Goal: Information Seeking & Learning: Check status

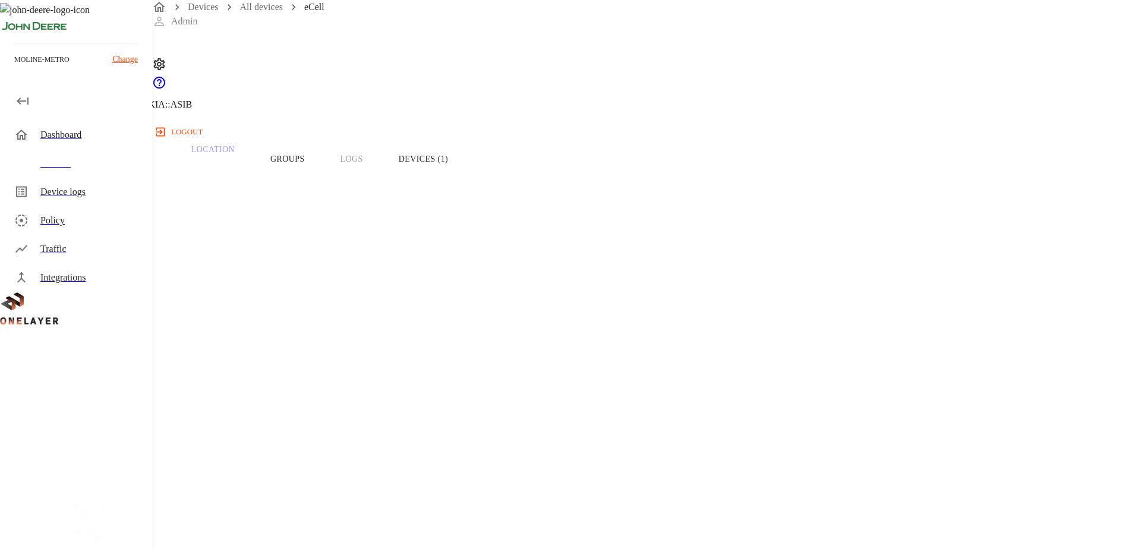
scroll to position [319, 0]
click at [64, 193] on div "Device logs" at bounding box center [91, 192] width 102 height 14
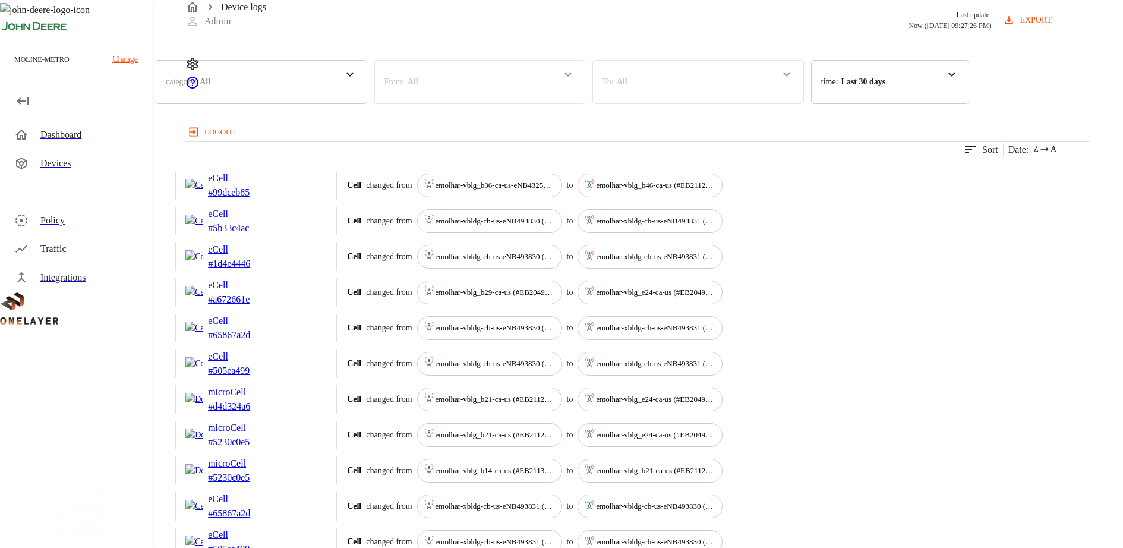
click at [149, 102] on div "Devices" at bounding box center [74, 81] width 149 height 42
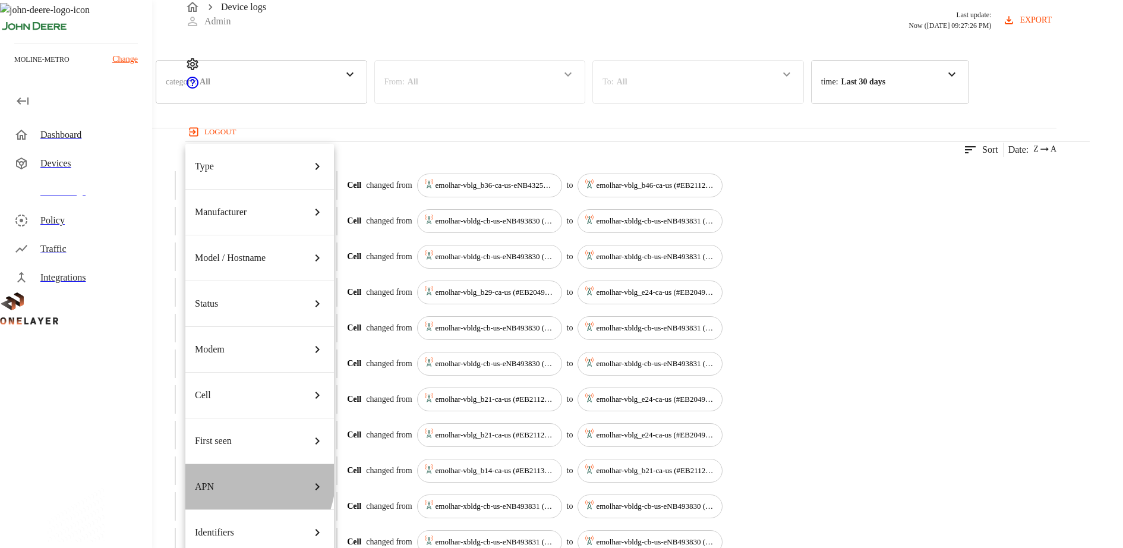
click at [225, 470] on div "APN" at bounding box center [260, 486] width 130 height 33
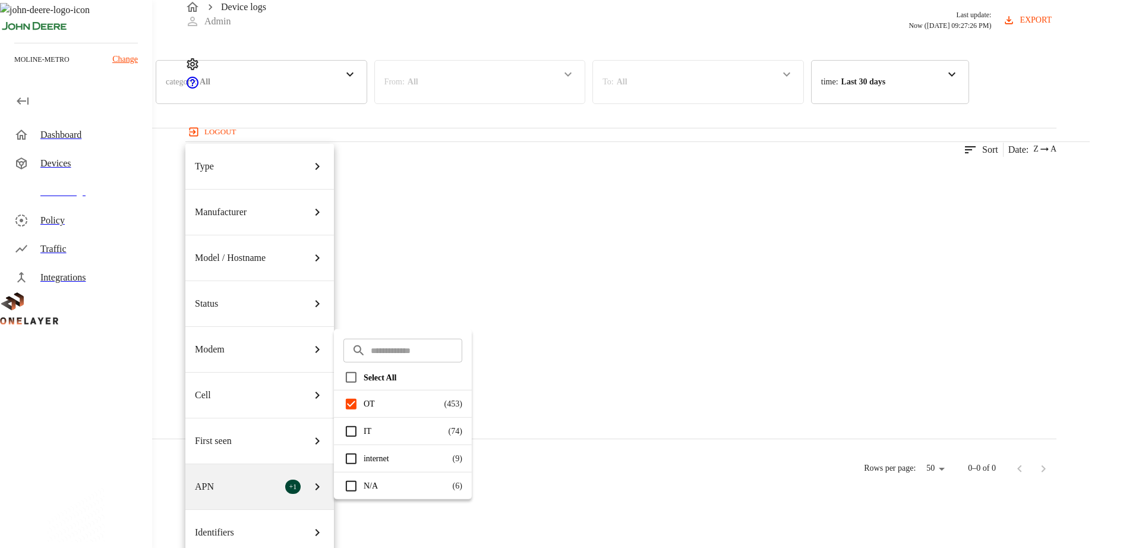
click at [434, 76] on div at bounding box center [561, 274] width 1123 height 548
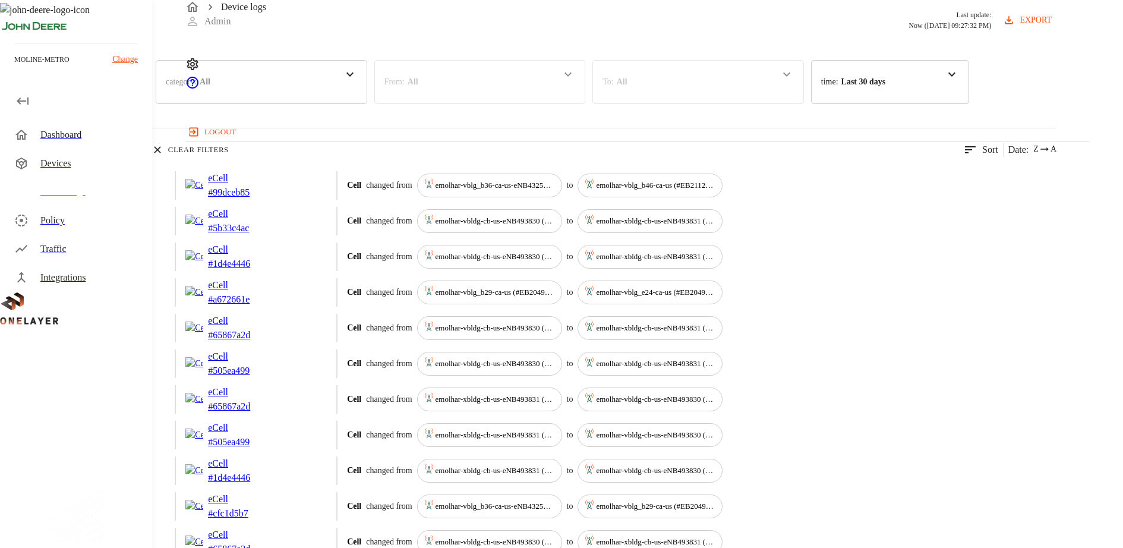
click at [367, 104] on div "category : All" at bounding box center [262, 82] width 212 height 44
click at [283, 152] on p "Connected Devices" at bounding box center [224, 146] width 118 height 12
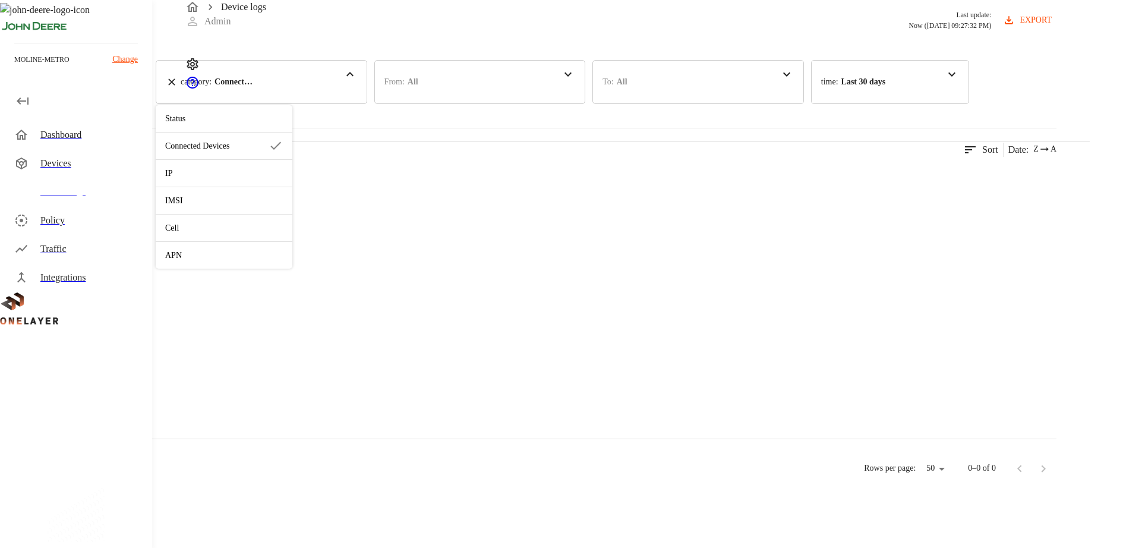
click at [464, 90] on div "Device Logs Last update: Now ([DATE] 09:27:32 PM) export Devices + 1 category :…" at bounding box center [528, 247] width 1057 height 494
